Goal: Information Seeking & Learning: Understand process/instructions

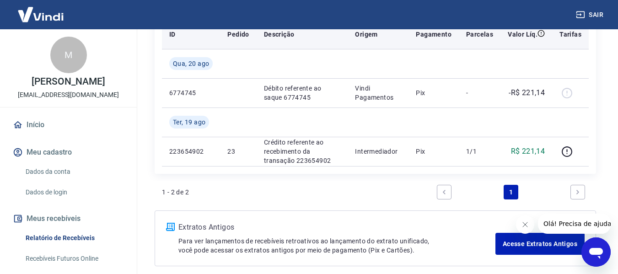
scroll to position [181, 0]
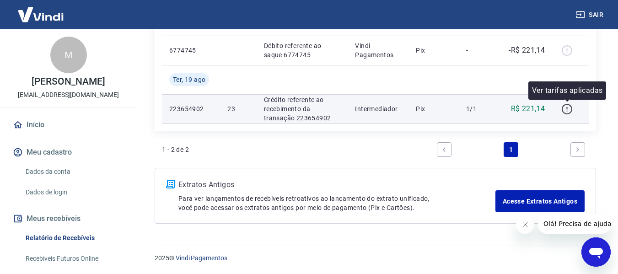
click at [563, 110] on icon "button" at bounding box center [567, 109] width 11 height 11
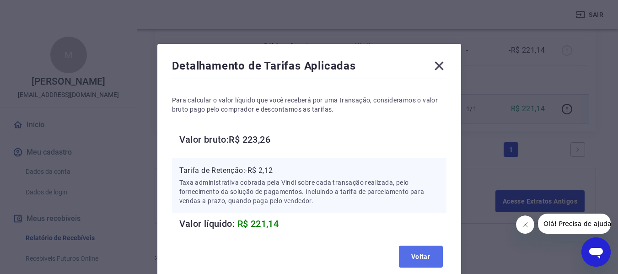
click at [423, 250] on button "Voltar" at bounding box center [421, 257] width 44 height 22
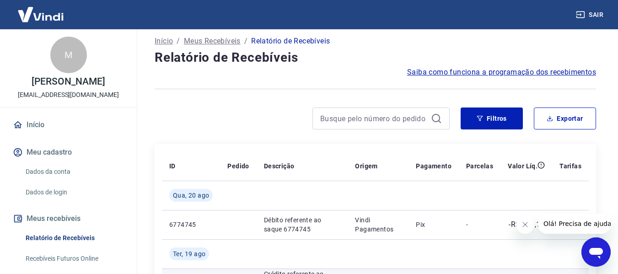
scroll to position [0, 0]
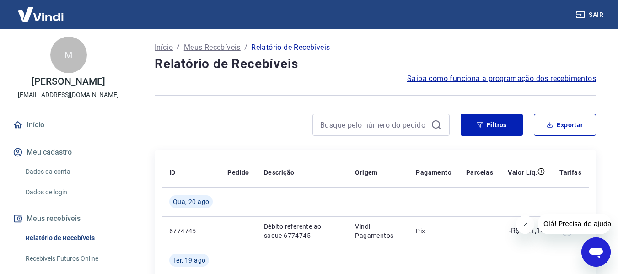
click at [482, 78] on span "Saiba como funciona a programação dos recebimentos" at bounding box center [501, 78] width 189 height 11
